Goal: Transaction & Acquisition: Purchase product/service

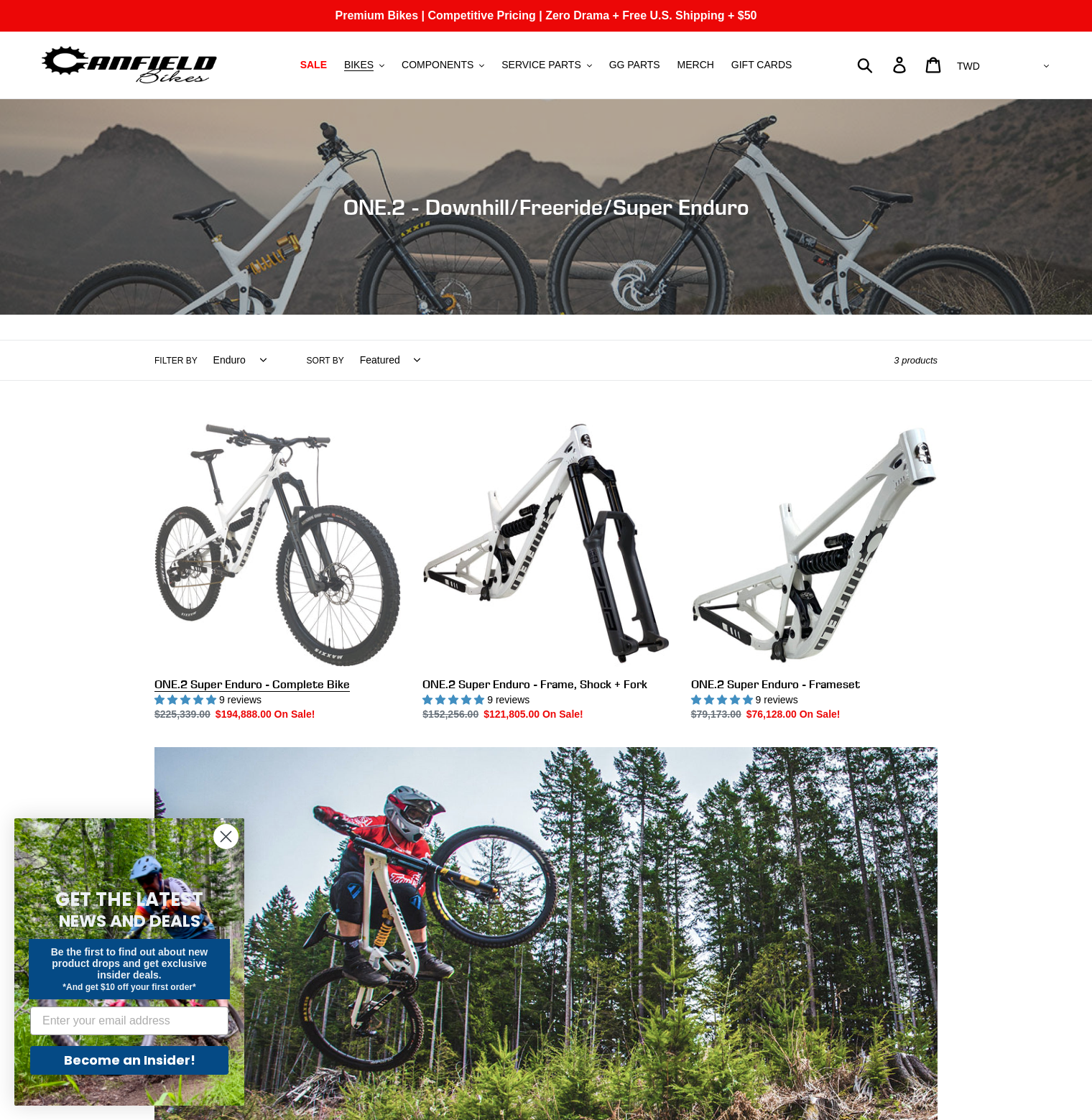
click at [266, 508] on link "ONE.2 Super Enduro - Complete Bike" at bounding box center [277, 571] width 247 height 303
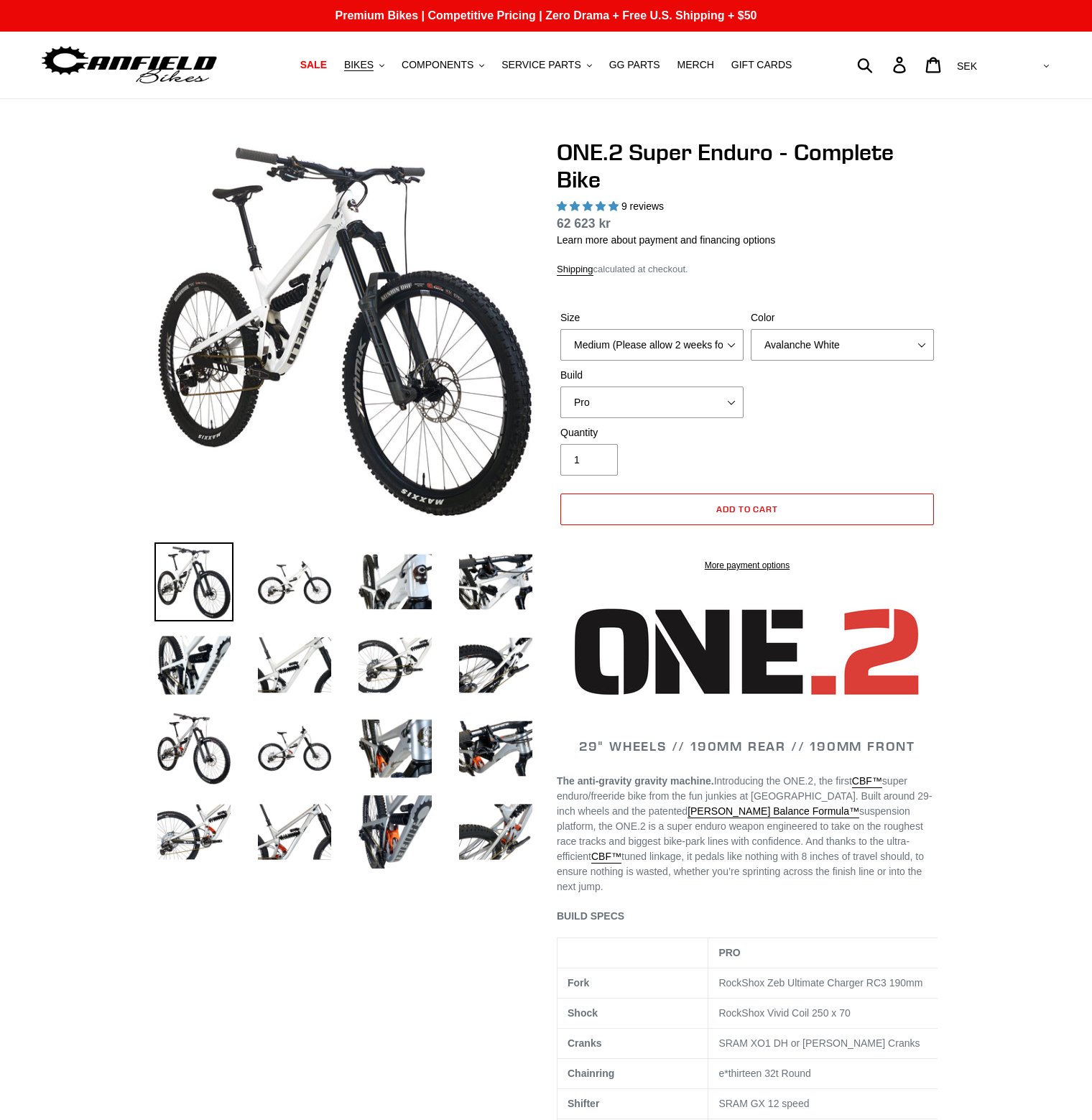
select select "highest-rating"
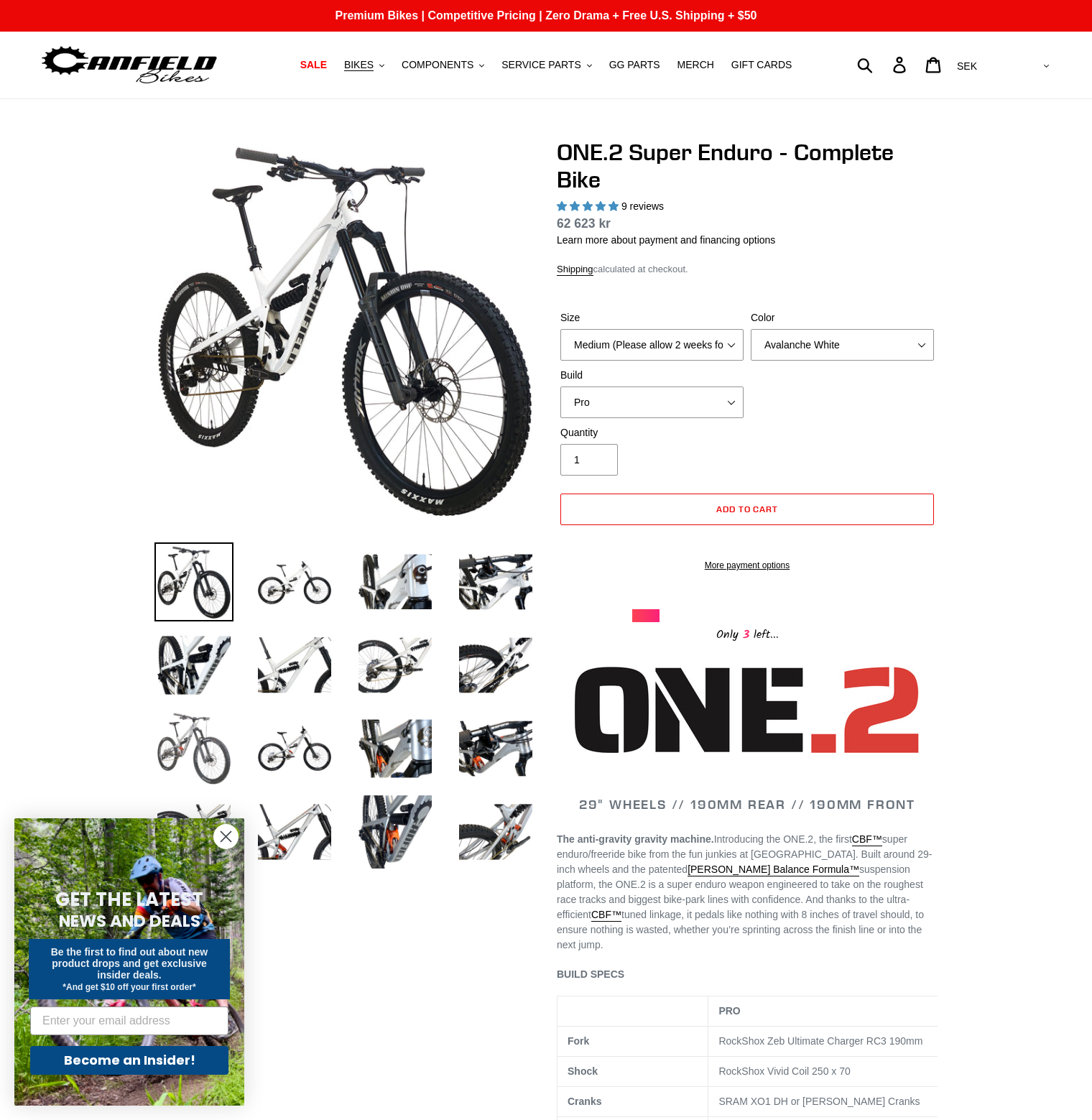
click at [204, 728] on img at bounding box center [193, 749] width 79 height 79
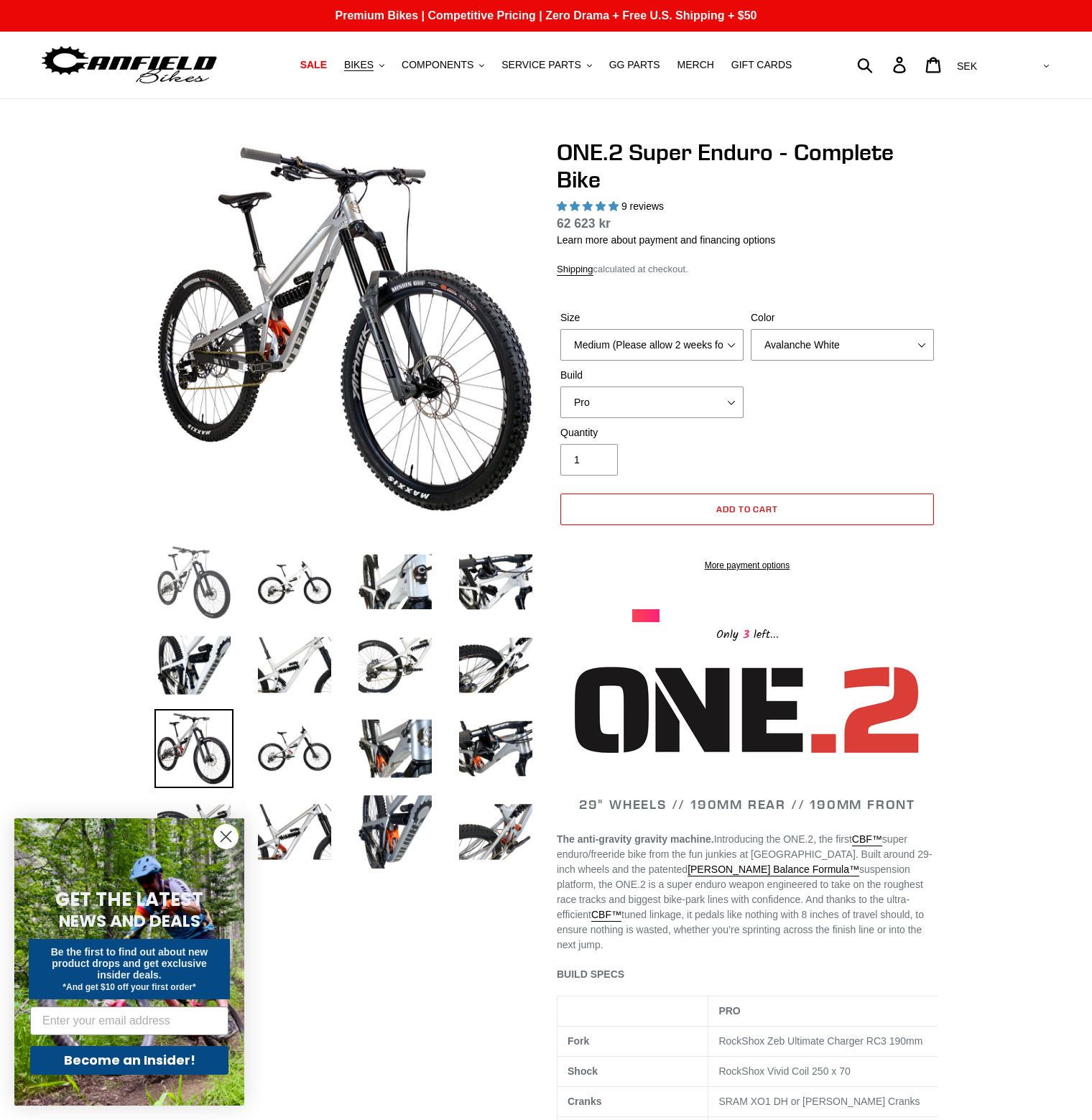
click at [171, 559] on img at bounding box center [193, 582] width 79 height 79
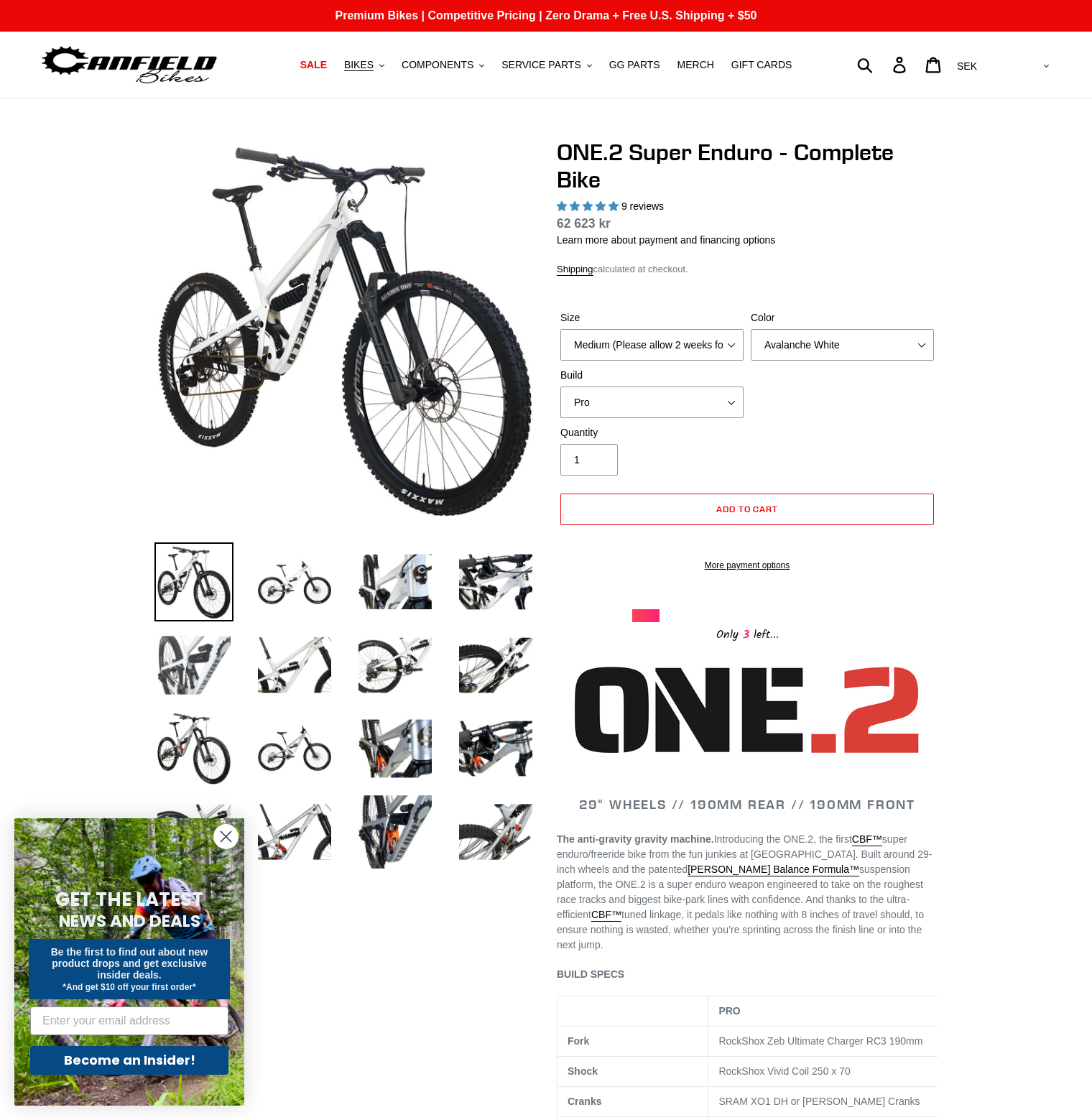
click at [200, 704] on img at bounding box center [193, 665] width 79 height 79
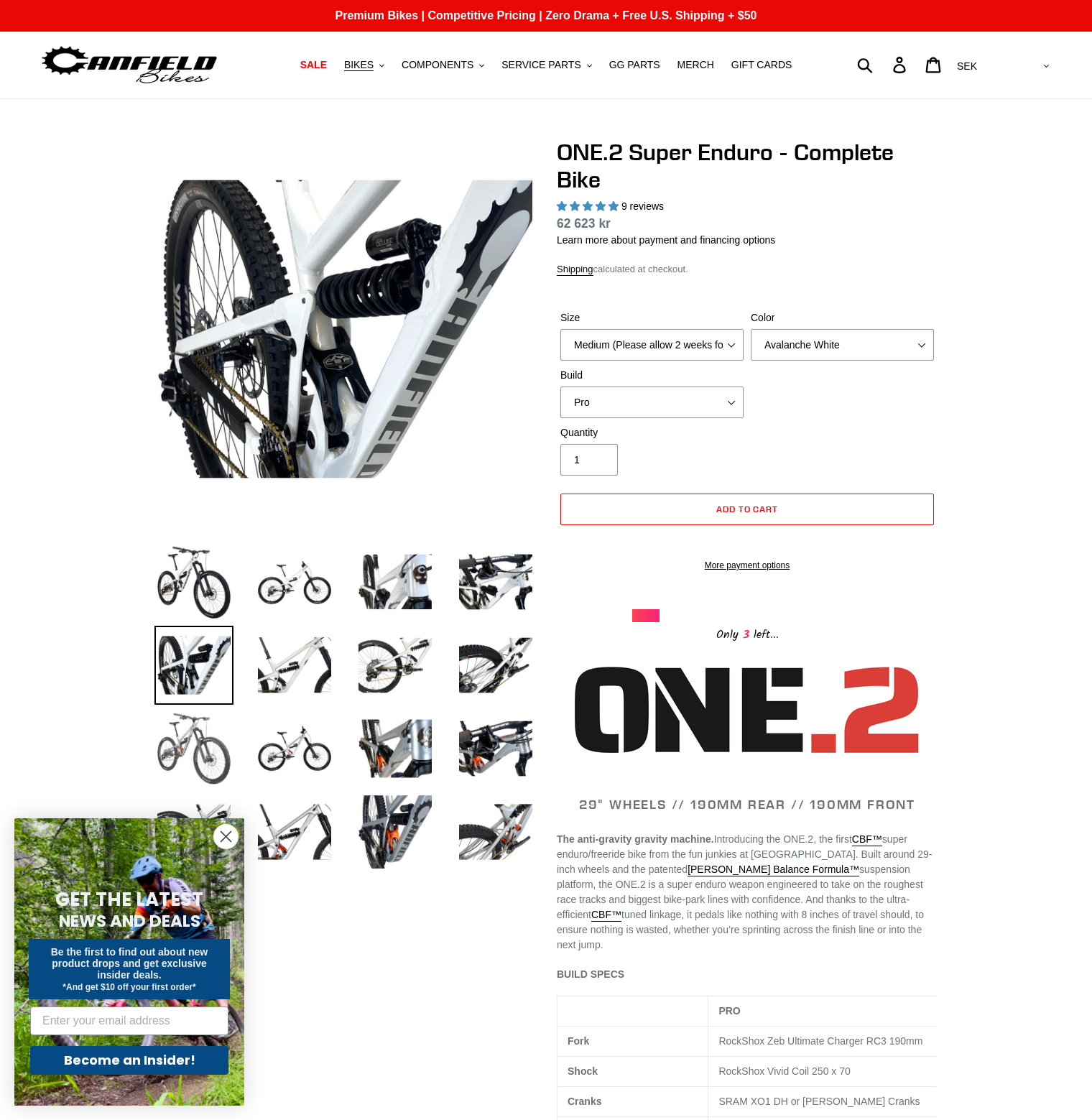
click at [200, 778] on img at bounding box center [193, 749] width 79 height 79
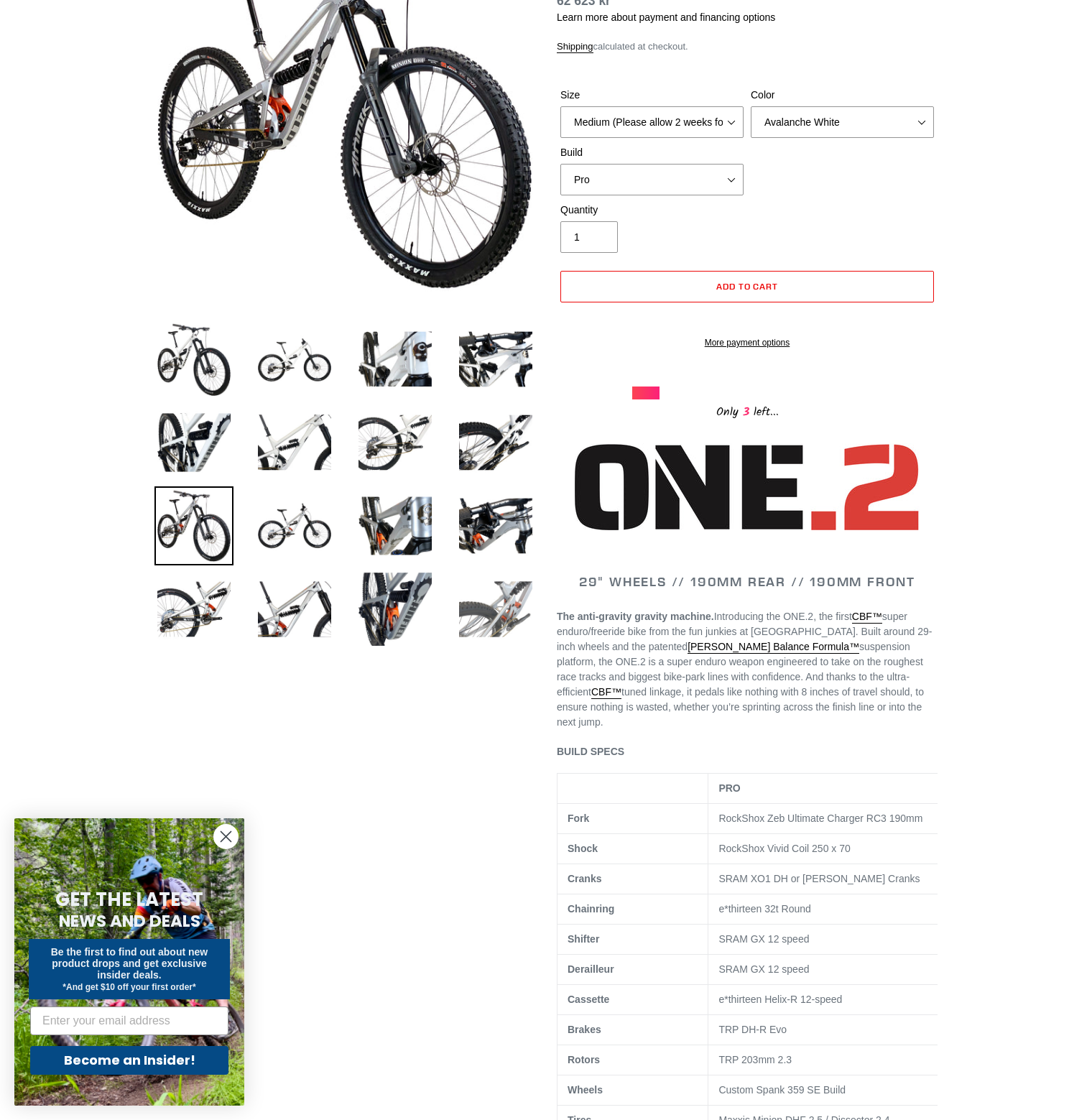
scroll to position [383, 0]
